Goal: Task Accomplishment & Management: Complete application form

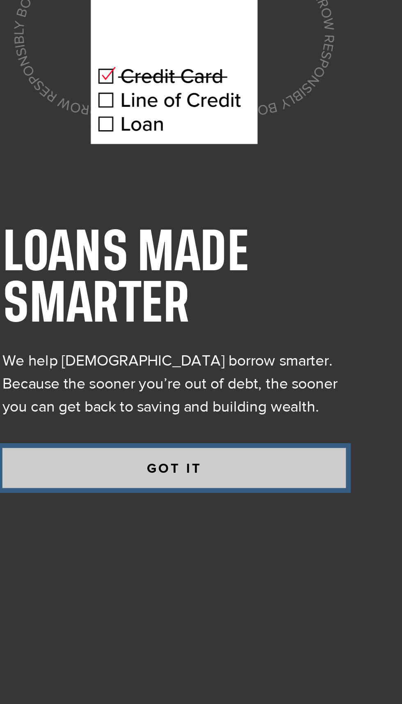
click at [251, 476] on button "GOT IT" at bounding box center [218, 467] width 148 height 17
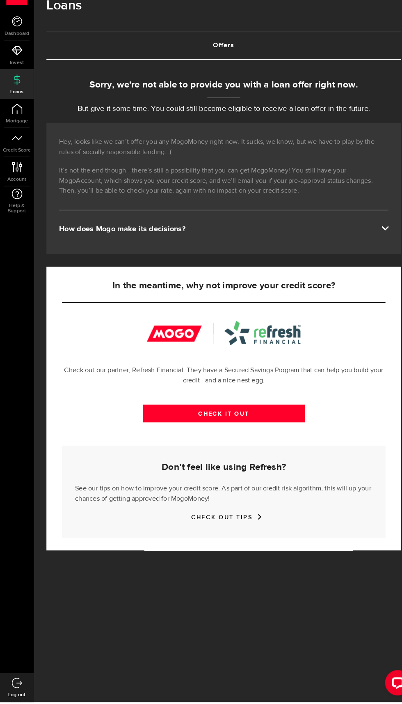
scroll to position [323, 0]
